Goal: Information Seeking & Learning: Learn about a topic

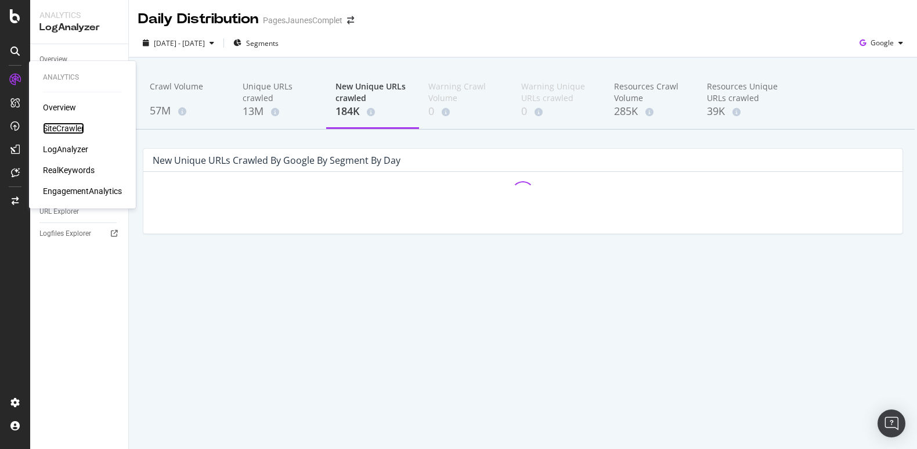
click at [66, 127] on div "SiteCrawler" at bounding box center [63, 128] width 41 height 12
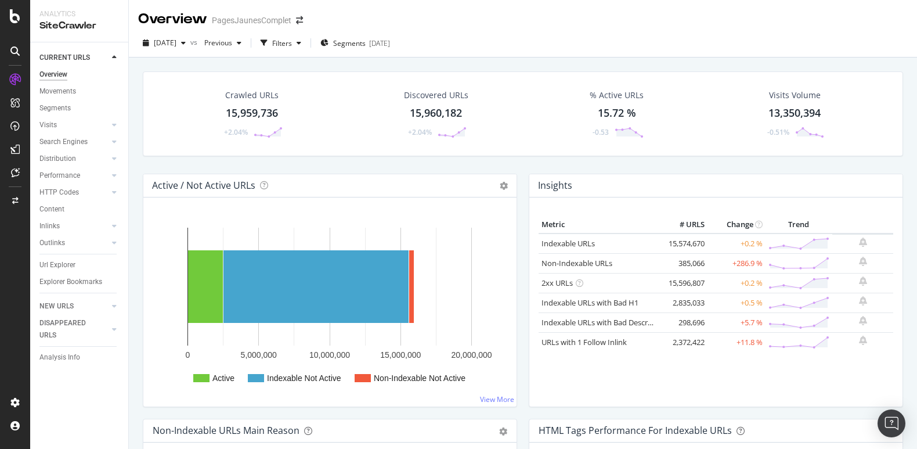
click at [158, 107] on div "Crawled URLs 15,959,736 +2.04% Discovered URLs 15,960,182 +2.04% % Active URLs …" at bounding box center [523, 113] width 760 height 85
click at [60, 262] on div "Url Explorer" at bounding box center [57, 265] width 36 height 12
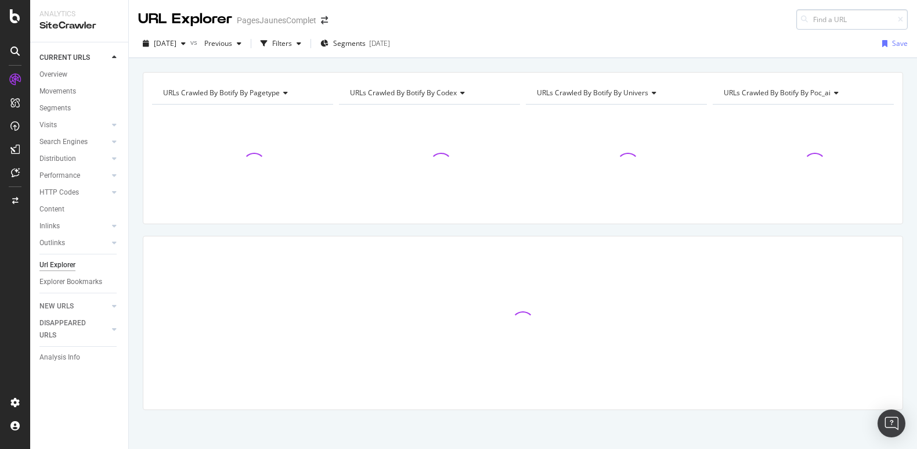
click at [828, 19] on input at bounding box center [851, 19] width 111 height 20
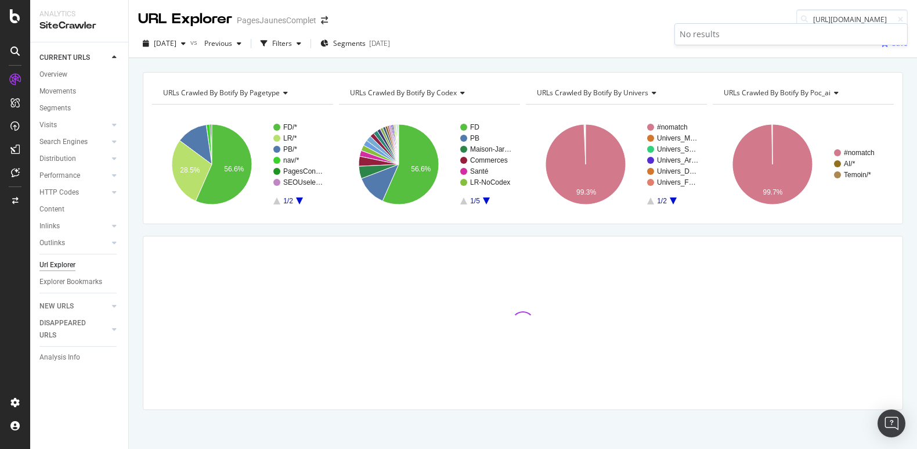
drag, startPoint x: 824, startPoint y: 19, endPoint x: 745, endPoint y: 19, distance: 78.4
click at [745, 19] on div "URL Explorer PagesJaunesComplet [URL][DOMAIN_NAME]" at bounding box center [523, 15] width 788 height 30
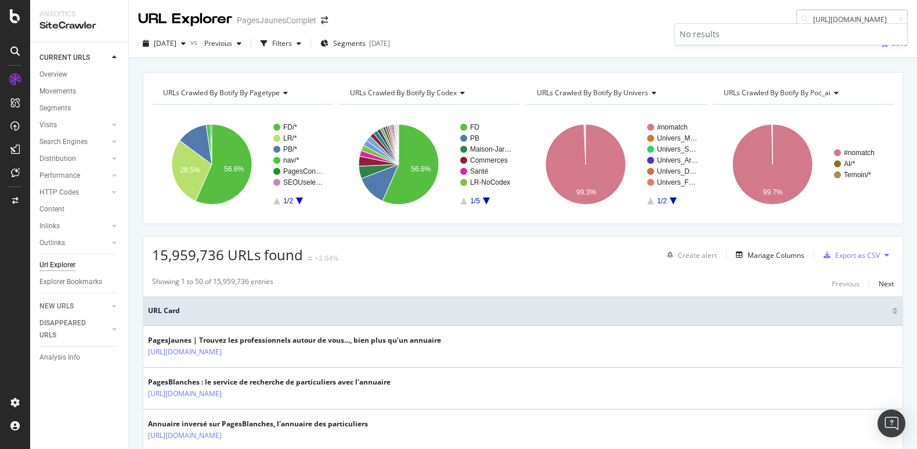
click at [860, 19] on input "[URL][DOMAIN_NAME]" at bounding box center [851, 19] width 111 height 20
drag, startPoint x: 867, startPoint y: 19, endPoint x: 737, endPoint y: 19, distance: 130.0
click at [737, 19] on div "URL Explorer PagesJaunesComplet [URL][DOMAIN_NAME]" at bounding box center [523, 15] width 788 height 30
drag, startPoint x: 863, startPoint y: 18, endPoint x: 727, endPoint y: 17, distance: 135.8
click at [727, 17] on div "URL Explorer PagesJaunesComplet [DOMAIN_NAME][URL]" at bounding box center [523, 15] width 788 height 30
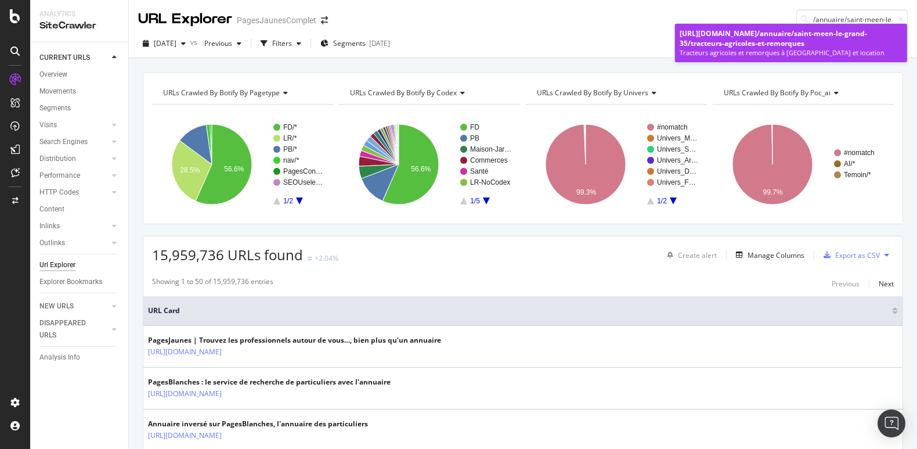
type input "/annuaire/saint-meen-le-grand-35/tracteurs-agricoles-et-remorques"
click at [808, 34] on span "/annuaire/saint-meen-le-grand-35/tracteurs-agricoles-et-remorques" at bounding box center [773, 38] width 187 height 20
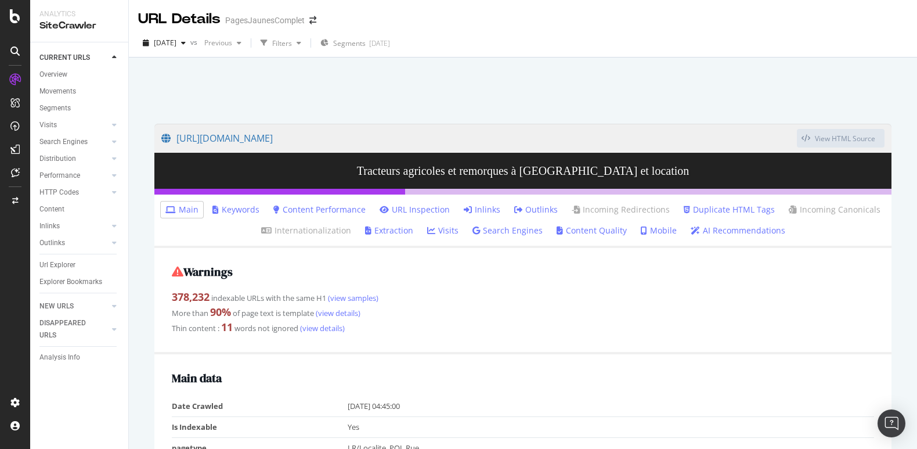
click at [487, 205] on link "Inlinks" at bounding box center [482, 210] width 37 height 12
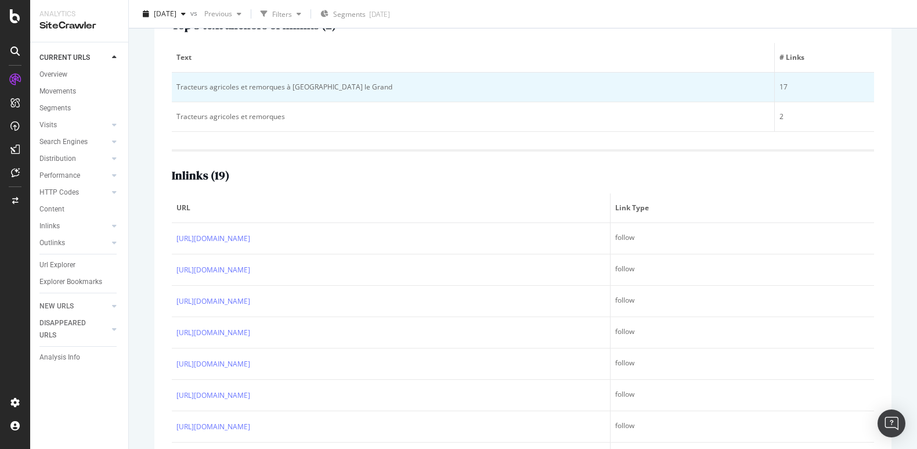
scroll to position [309, 0]
